Goal: Information Seeking & Learning: Find specific fact

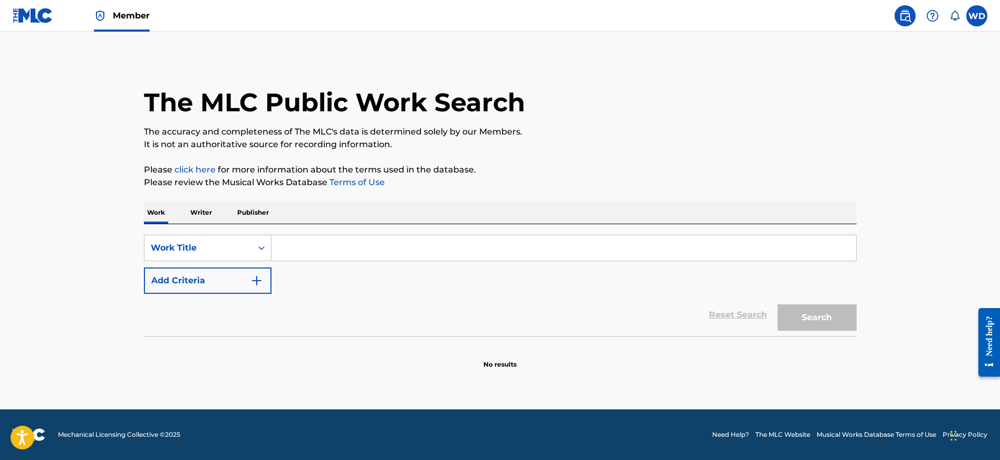
click at [326, 246] on input "Search Form" at bounding box center [563, 247] width 585 height 25
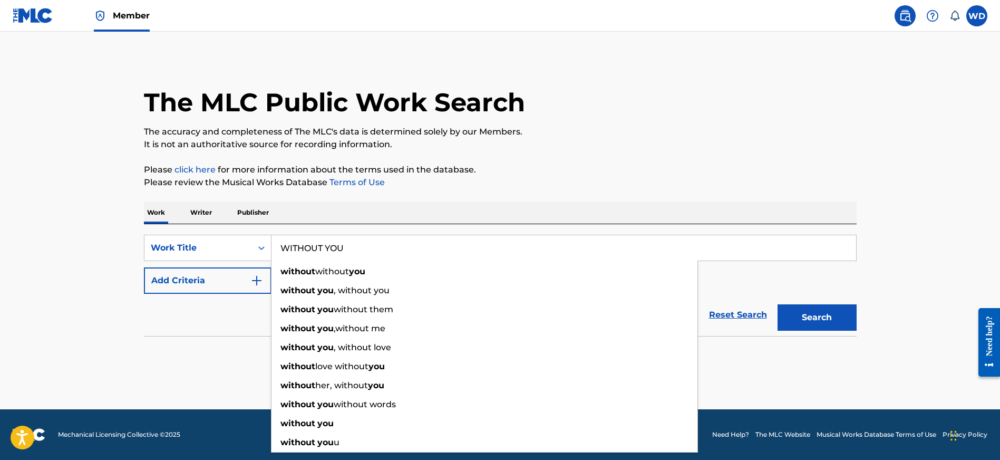
type input "WITHOUT YOU"
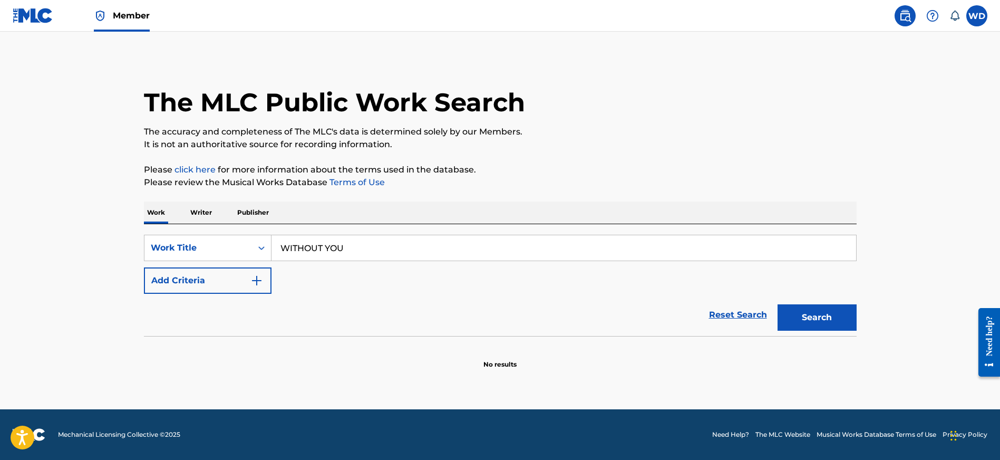
click at [422, 214] on div "Work Writer Publisher" at bounding box center [500, 212] width 713 height 22
click at [241, 279] on button "Add Criteria" at bounding box center [208, 280] width 128 height 26
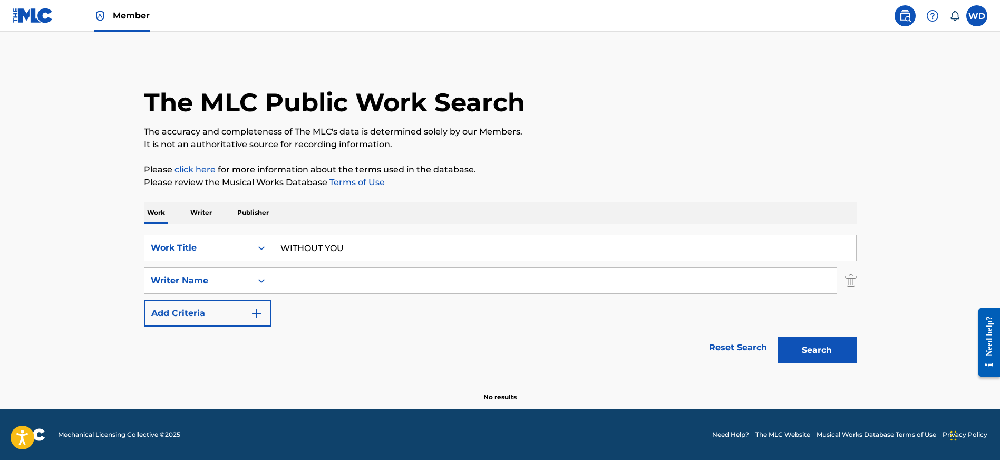
click at [352, 280] on input "Search Form" at bounding box center [553, 280] width 565 height 25
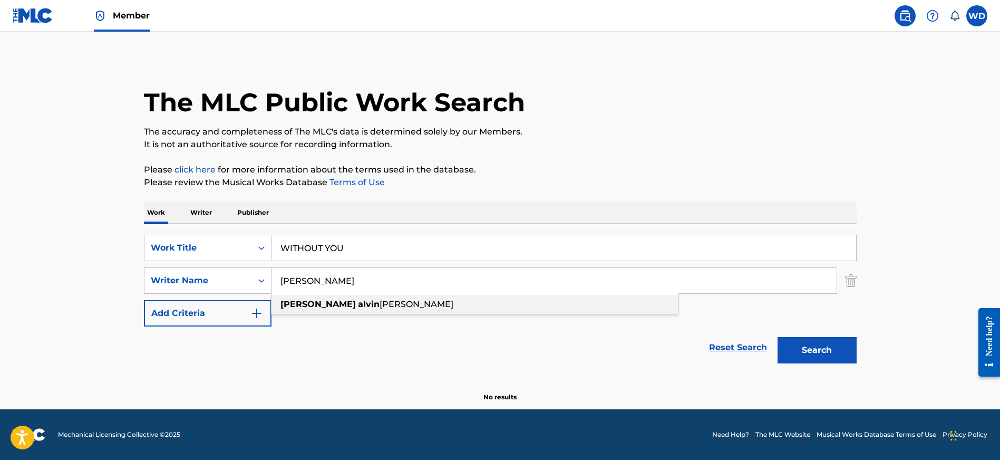
click at [380, 302] on span "[PERSON_NAME]" at bounding box center [417, 304] width 74 height 10
type input "[PERSON_NAME] [PERSON_NAME]"
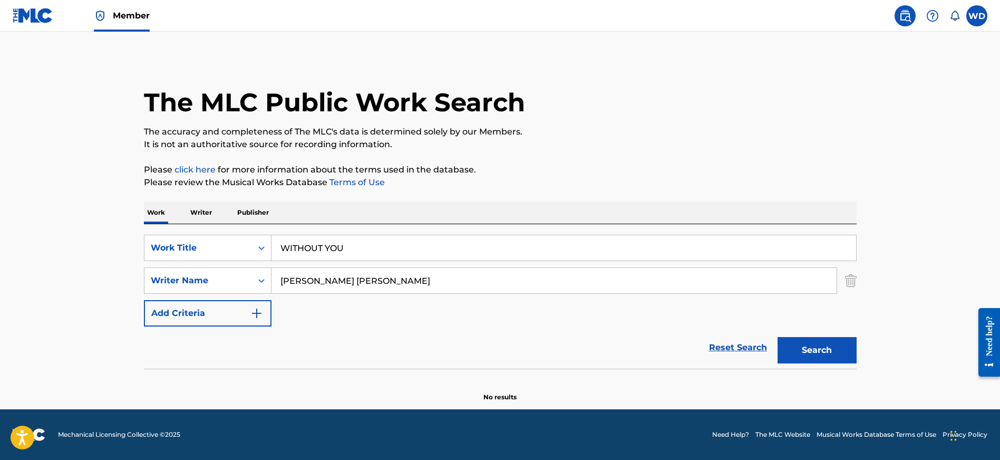
click at [829, 352] on button "Search" at bounding box center [816, 350] width 79 height 26
